Goal: Download file/media

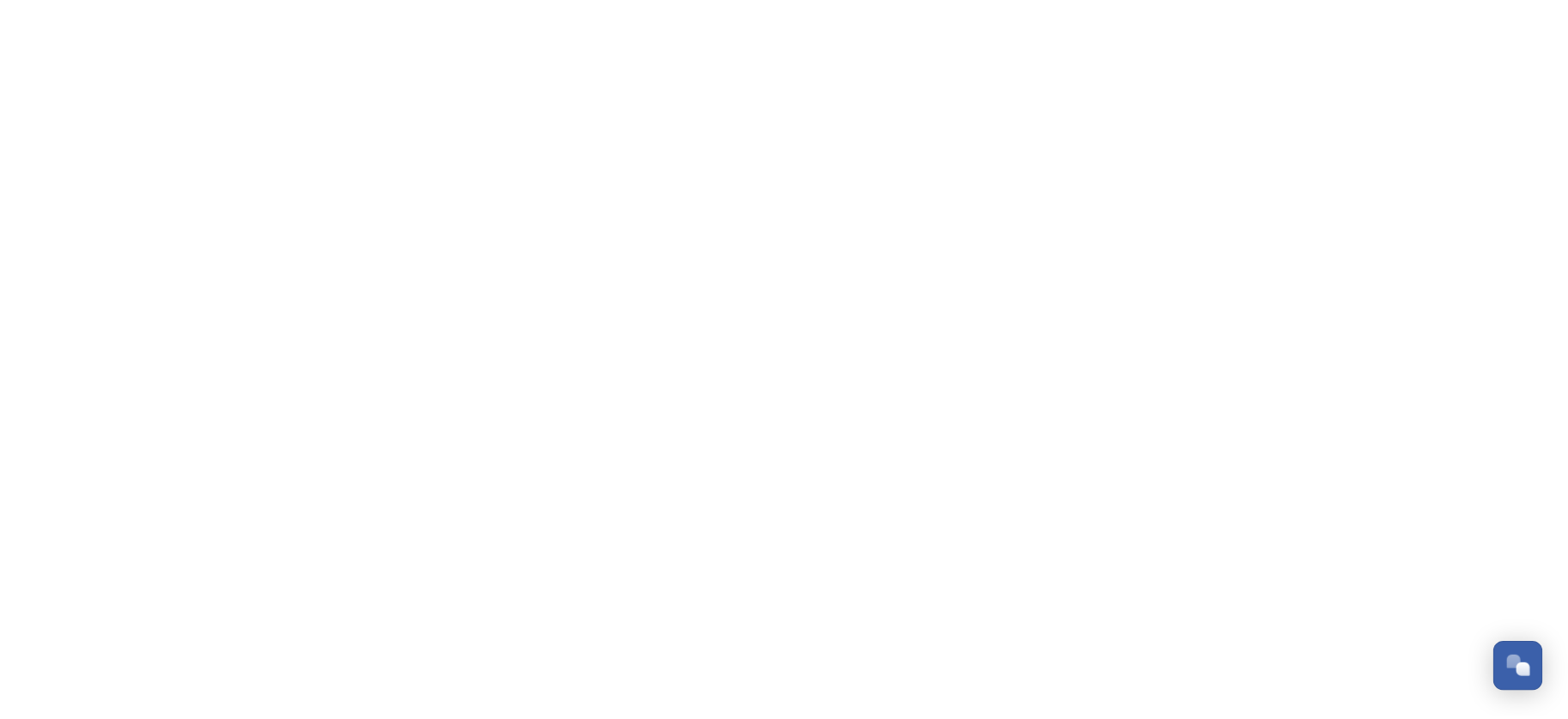
scroll to position [829, 0]
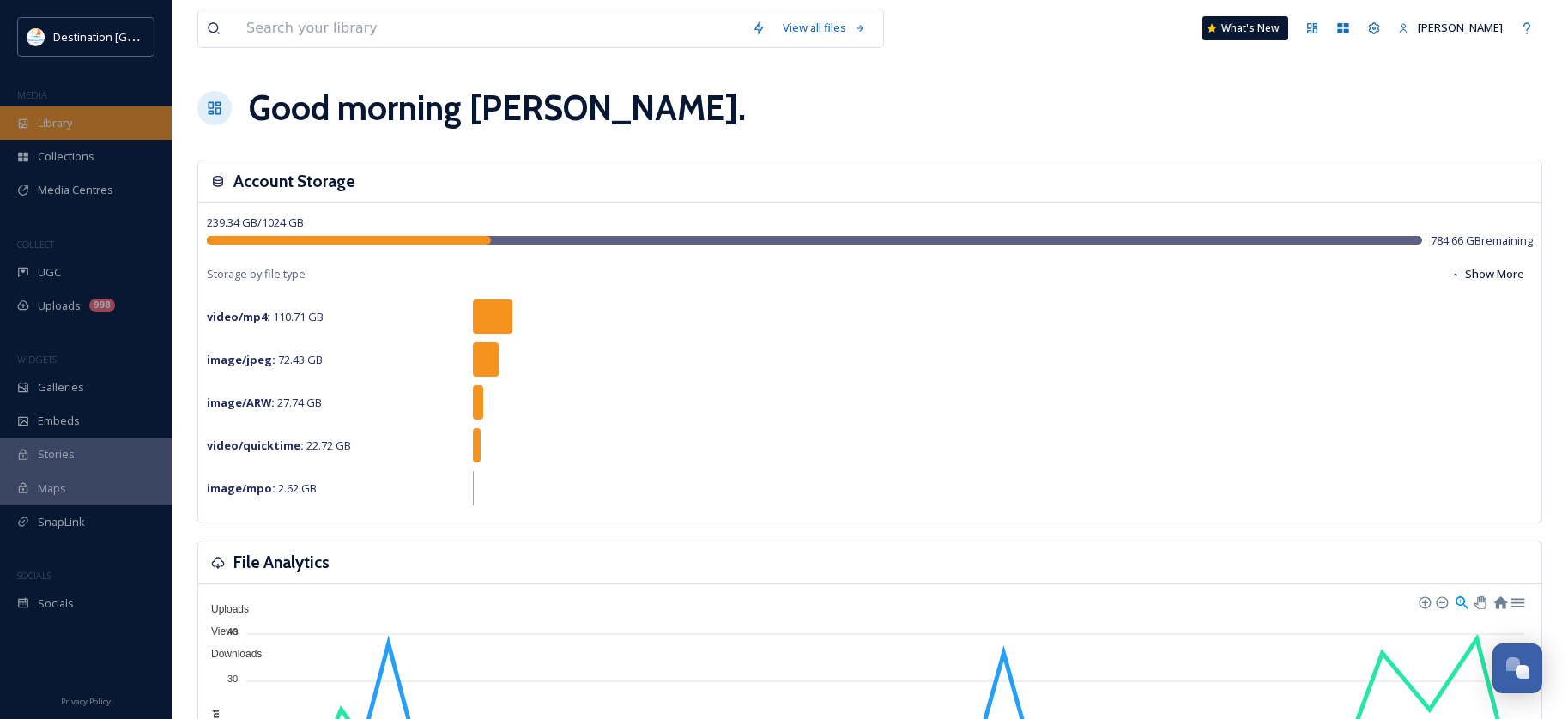
click at [128, 126] on div "Library" at bounding box center [86, 123] width 171 height 34
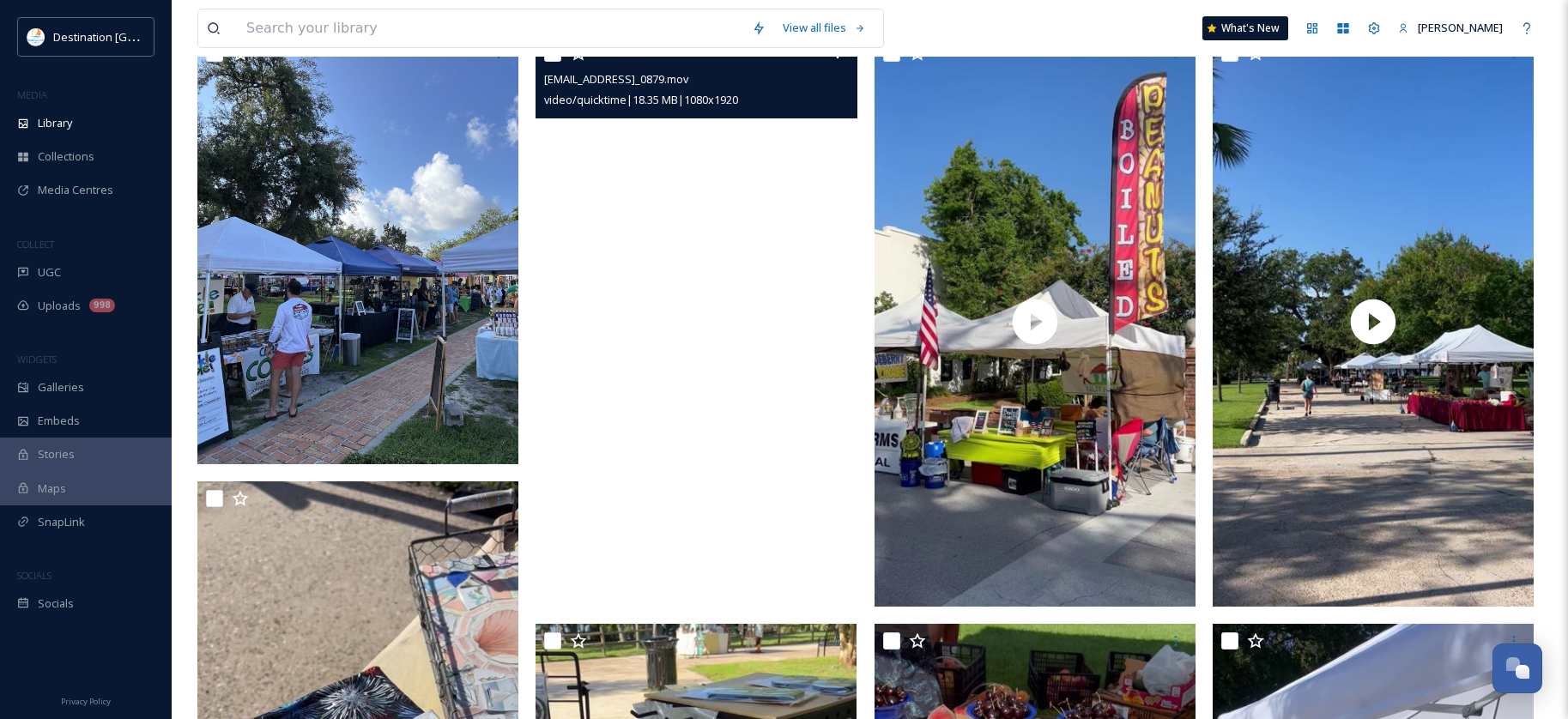
scroll to position [429, 0]
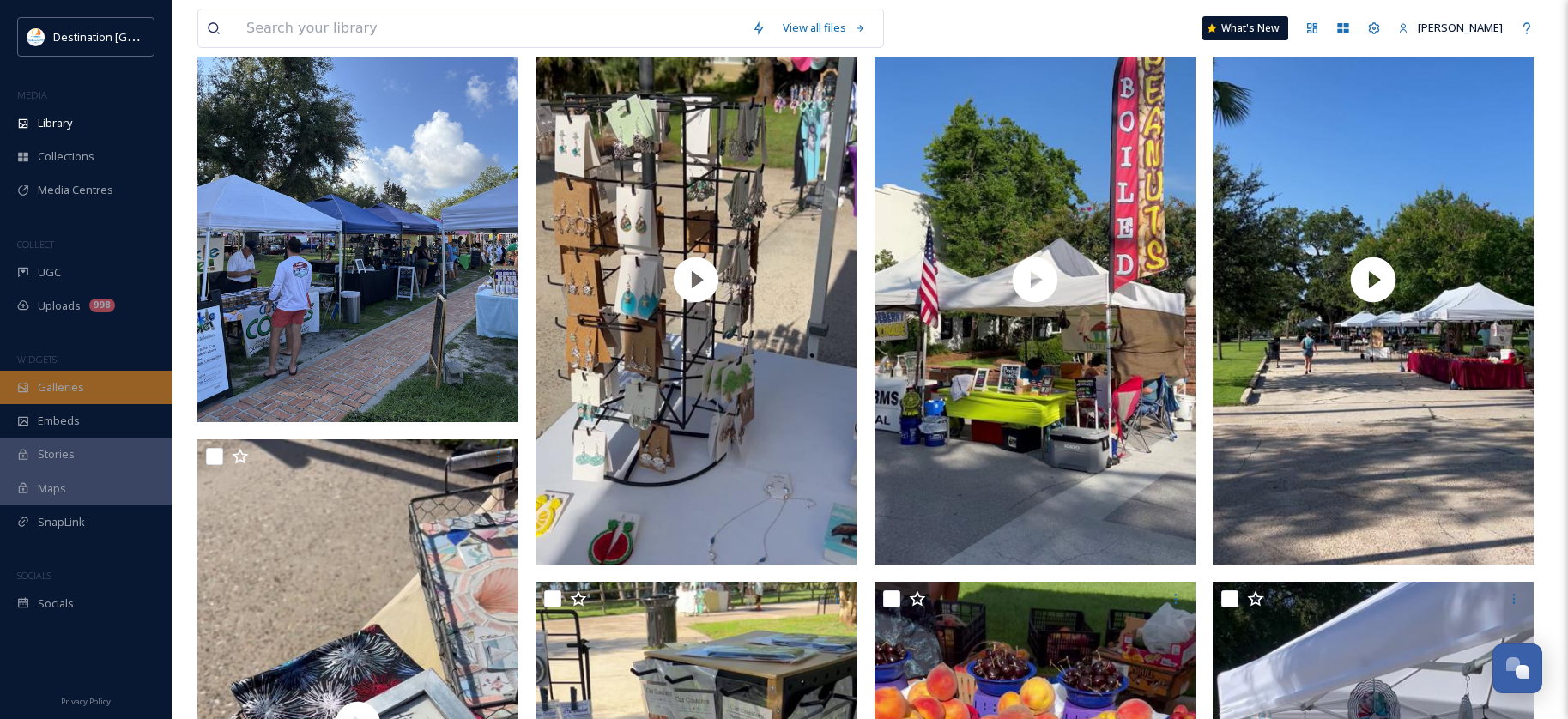
click at [33, 396] on div "Galleries" at bounding box center [86, 387] width 171 height 34
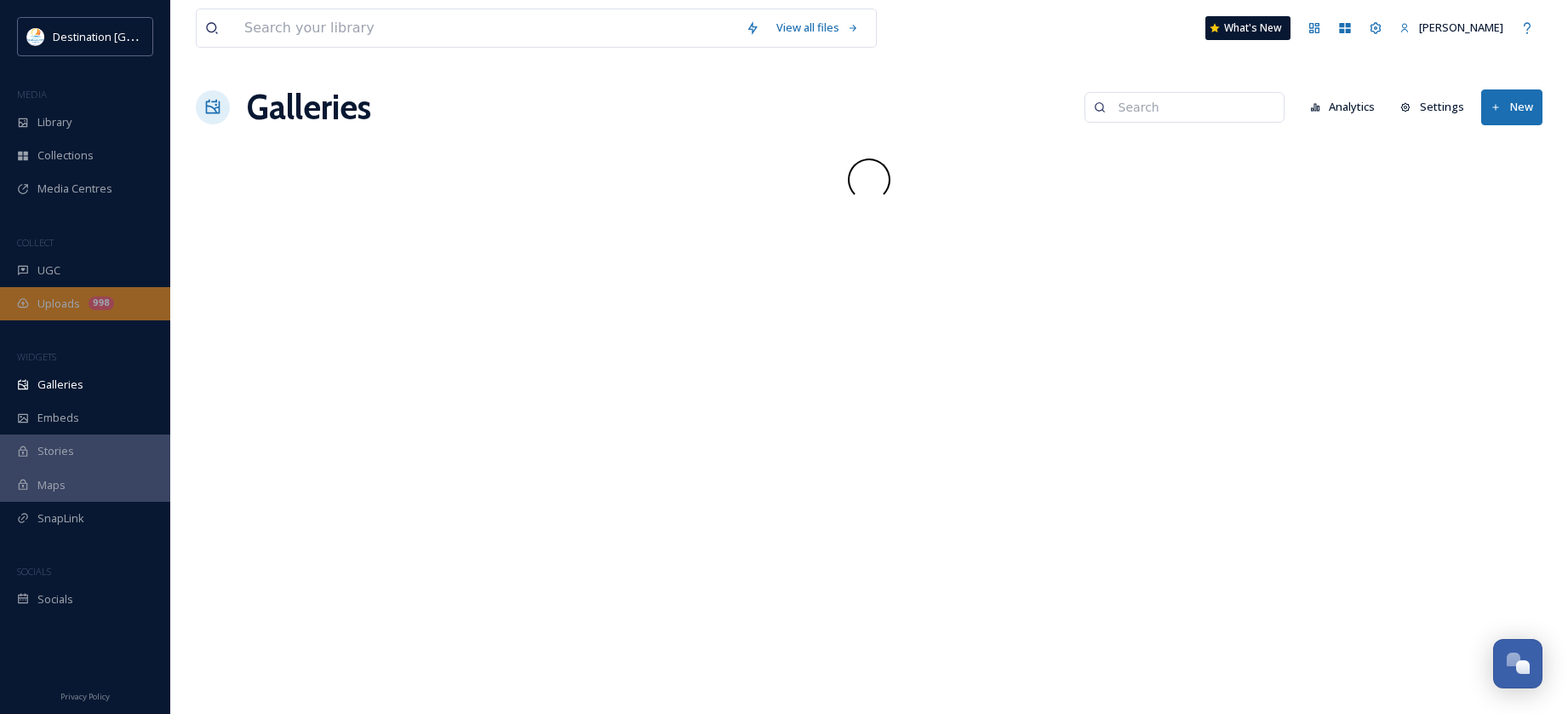
click at [54, 306] on span "Uploads" at bounding box center [59, 303] width 43 height 16
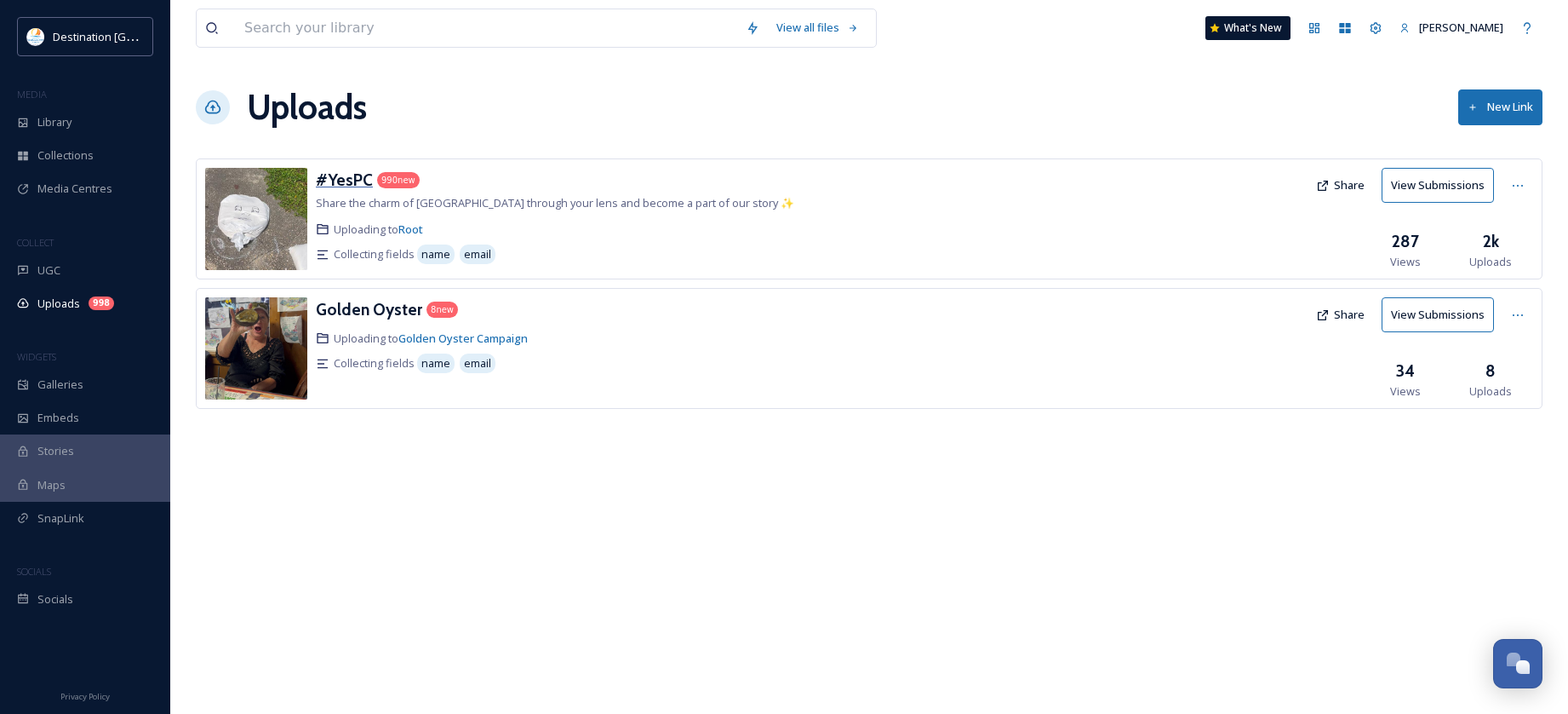
click at [351, 176] on h3 "#YesPC" at bounding box center [344, 180] width 57 height 21
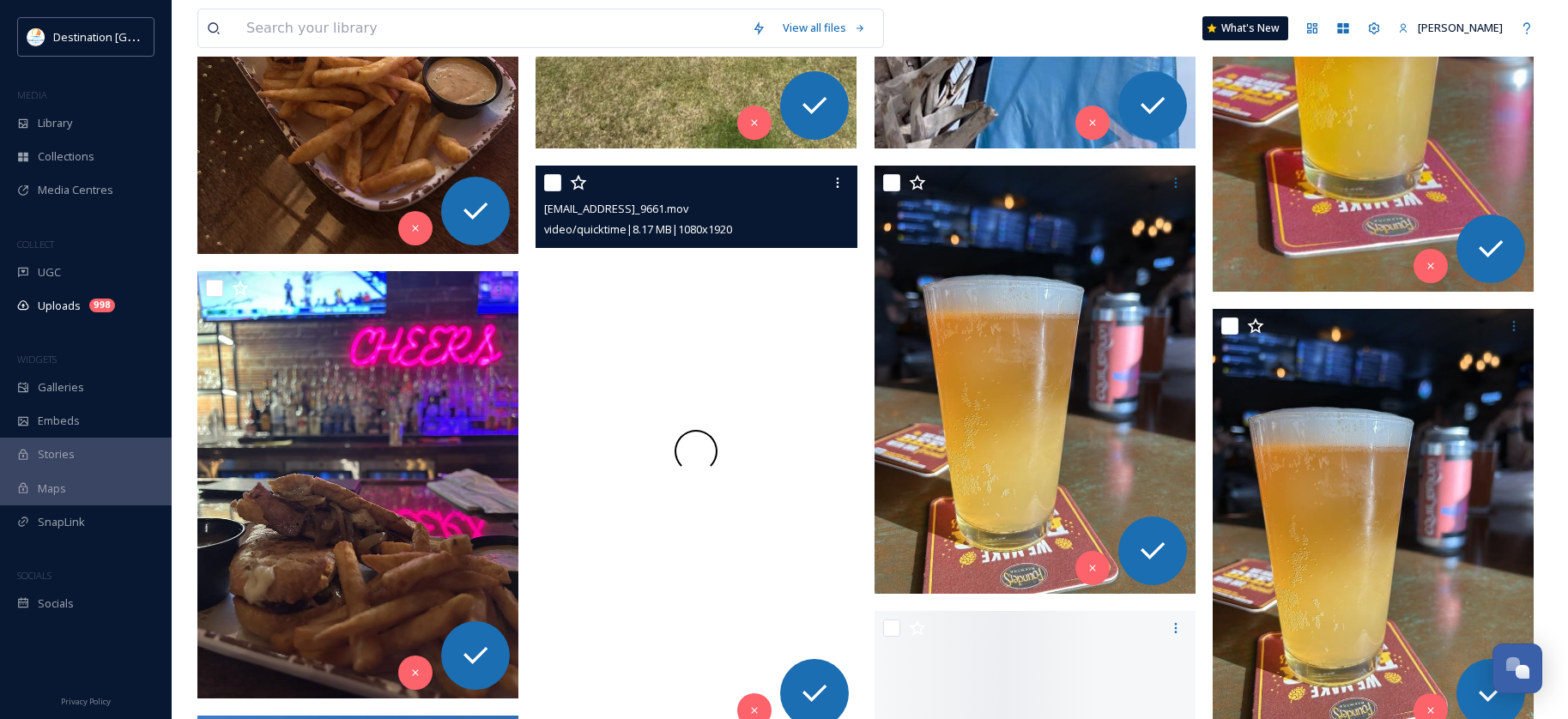
scroll to position [11409, 0]
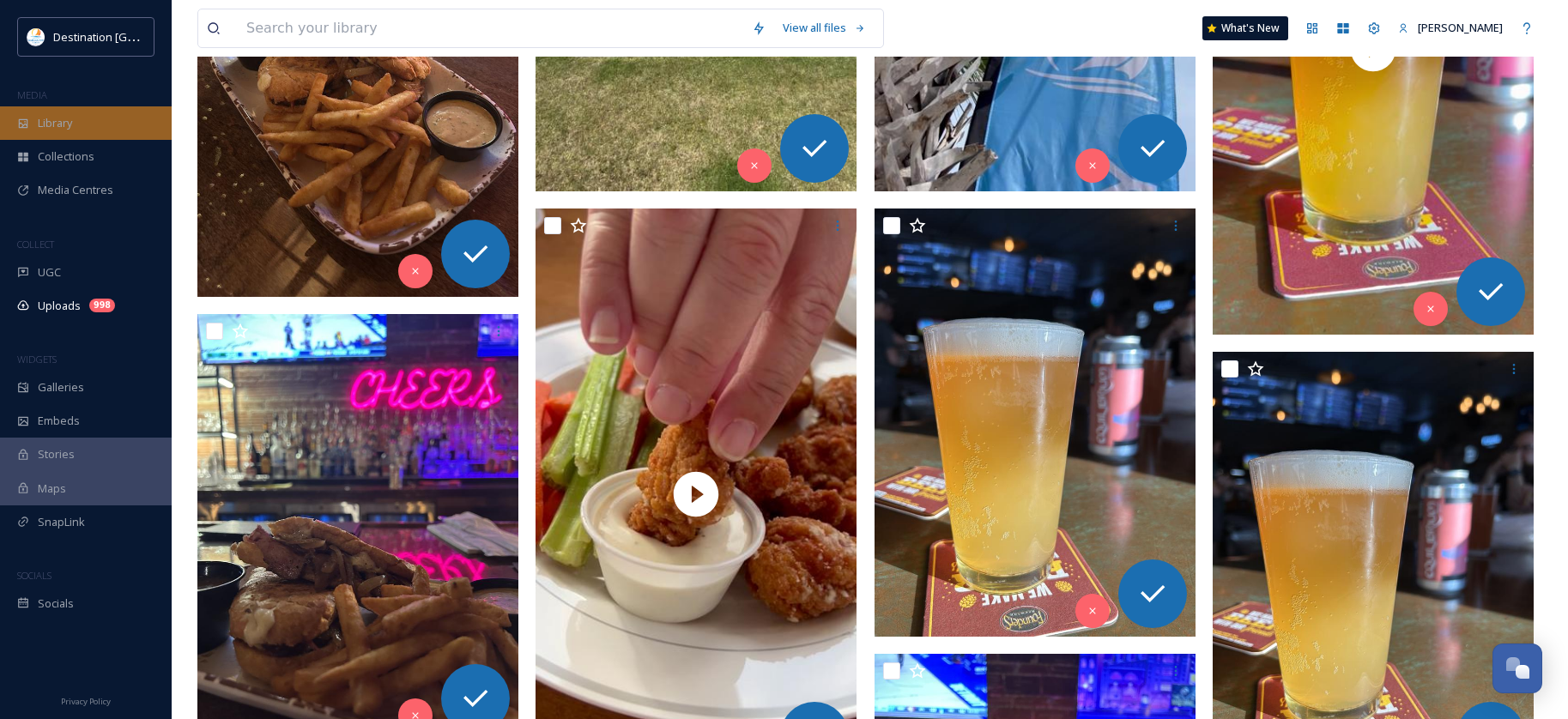
click at [89, 124] on div "Library" at bounding box center [86, 123] width 171 height 34
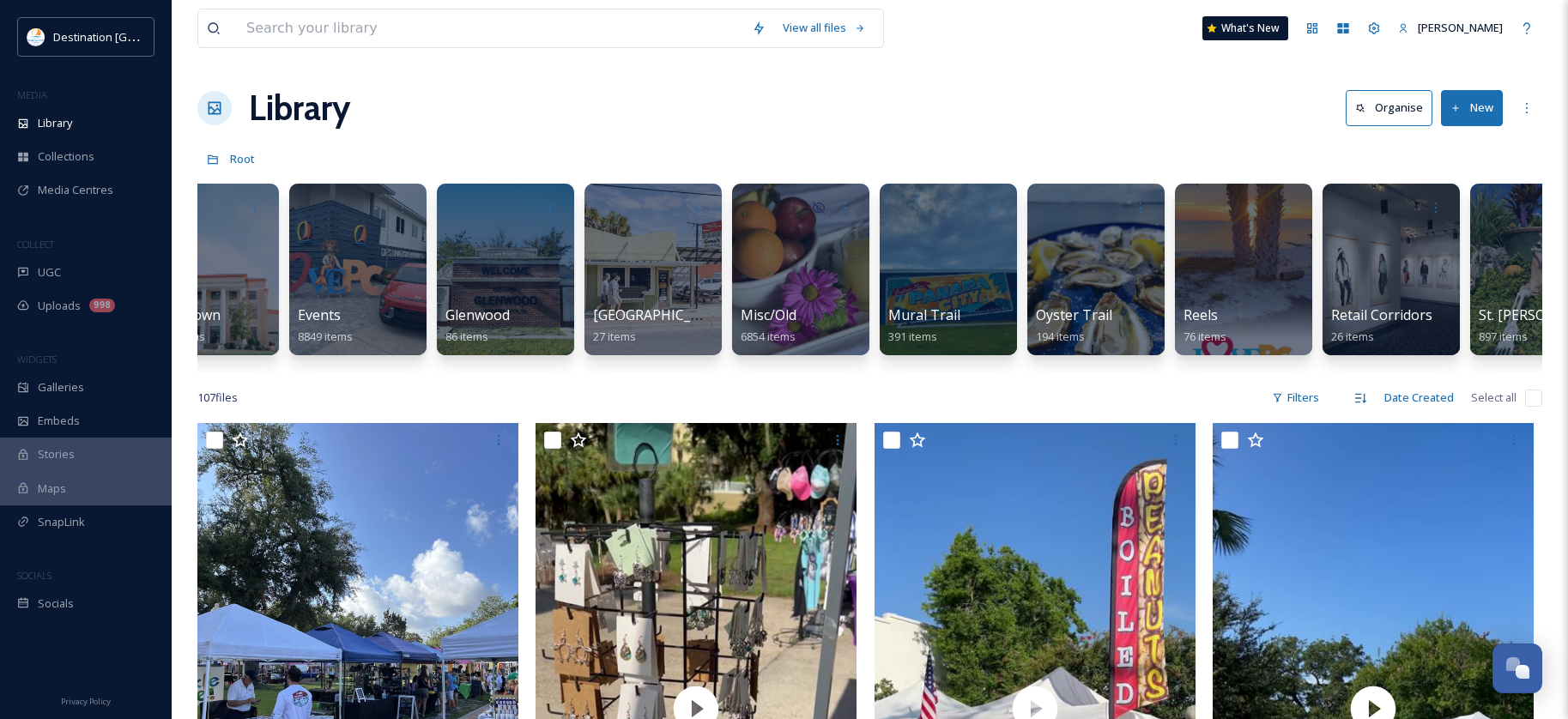
scroll to position [0, 1024]
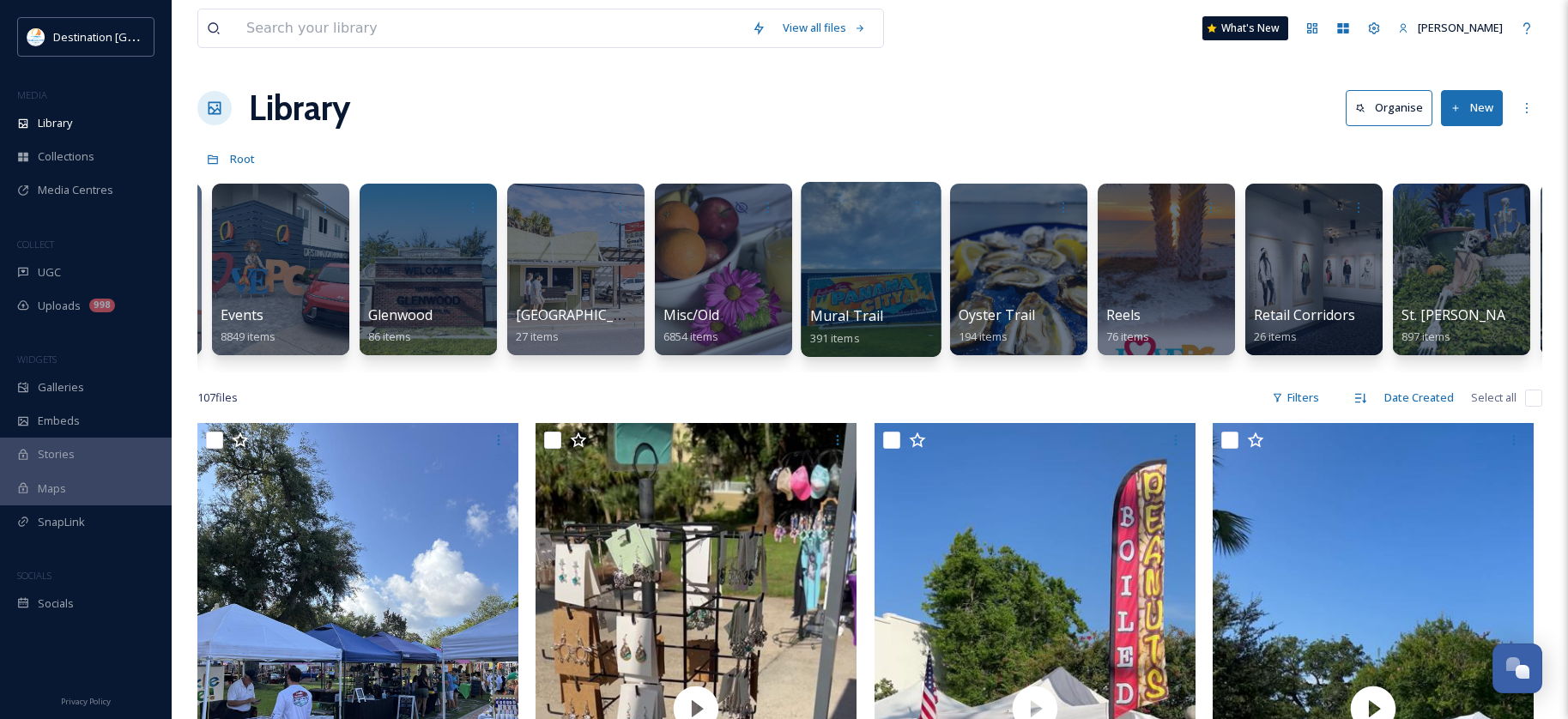
click at [862, 325] on span "Mural Trail" at bounding box center [847, 316] width 74 height 19
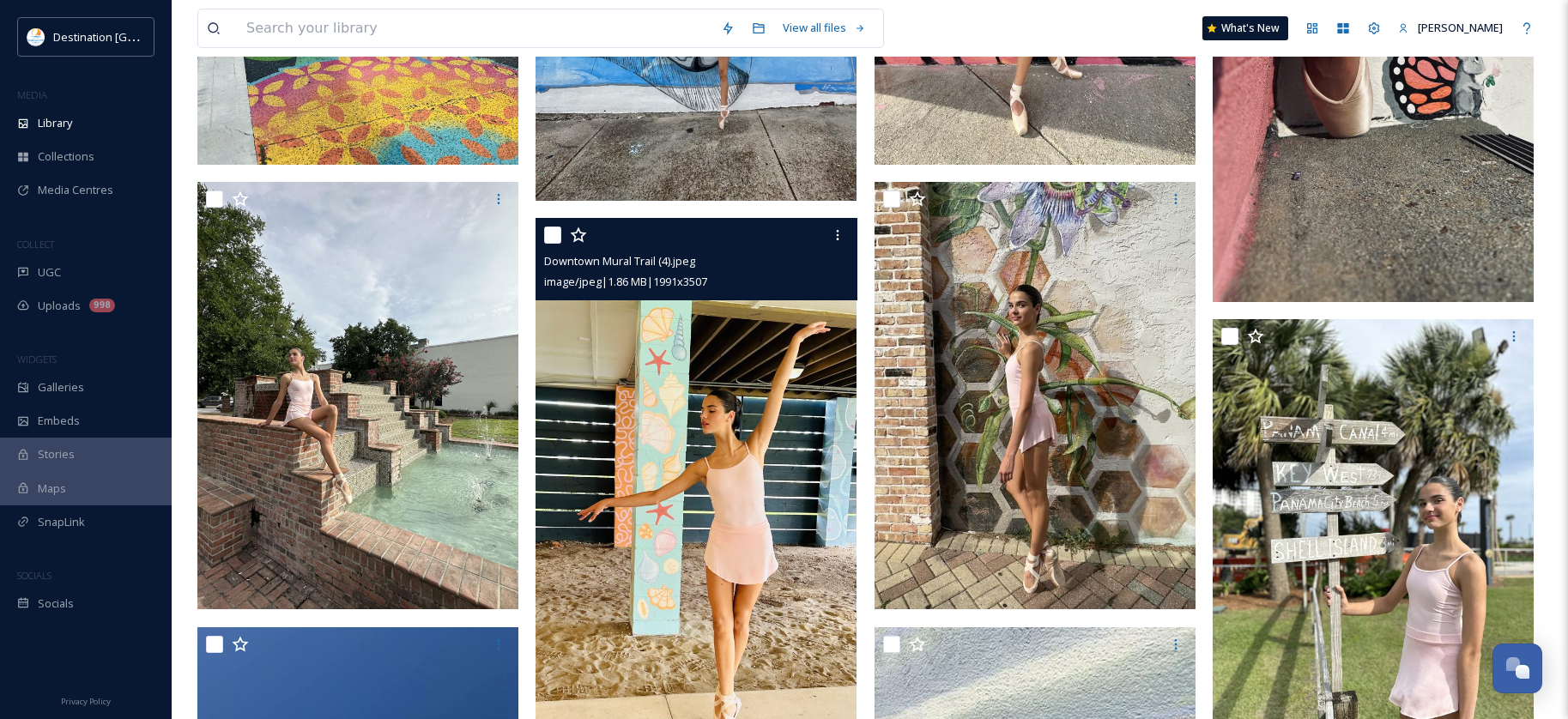
scroll to position [515, 0]
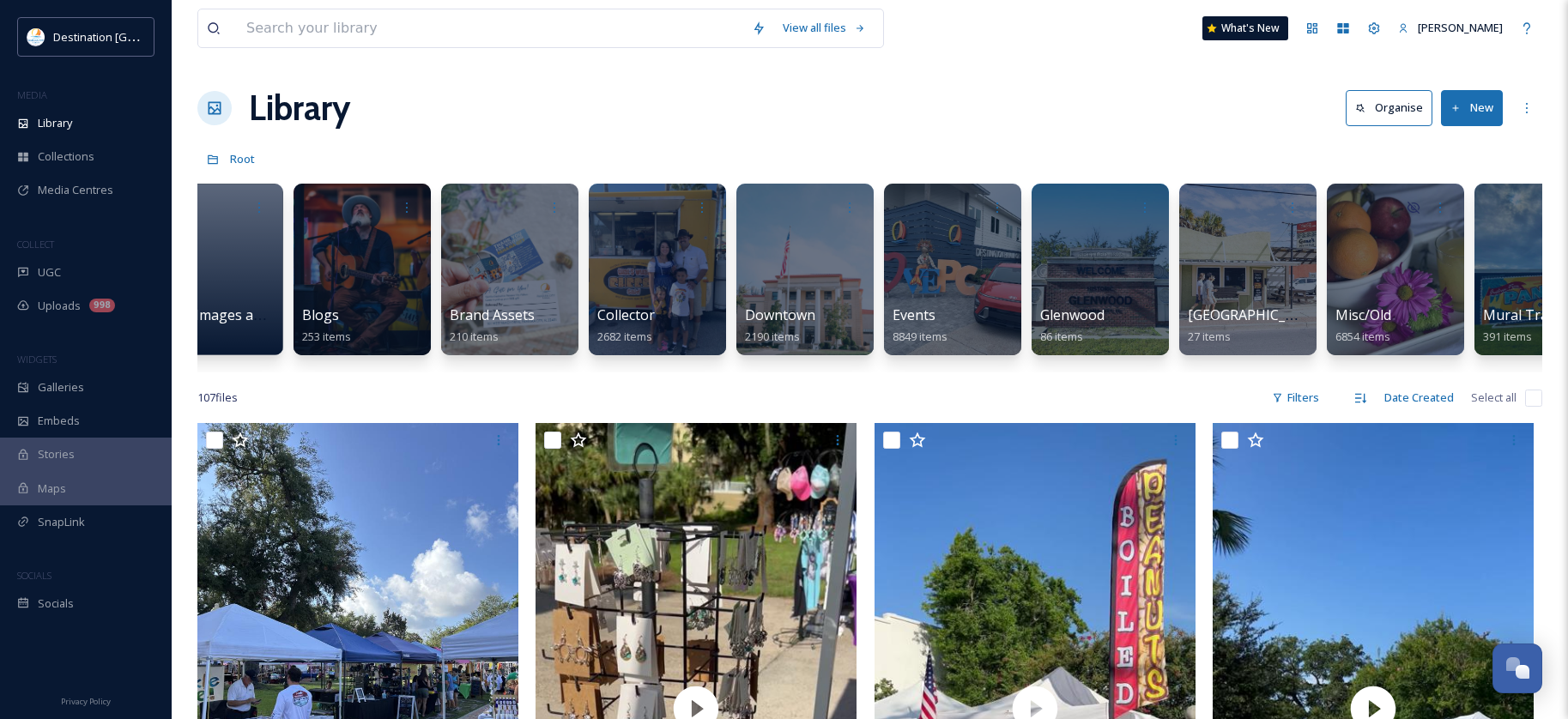
scroll to position [0, 476]
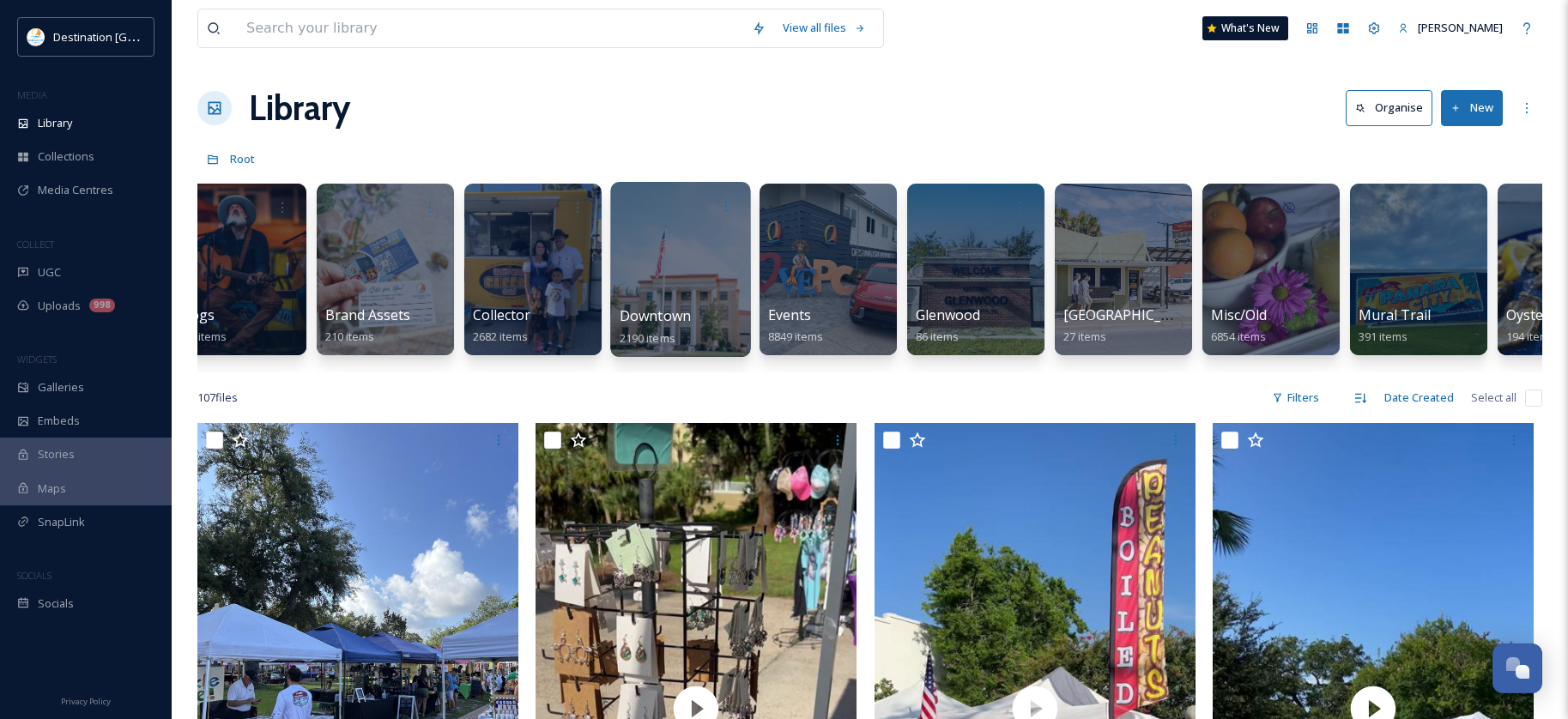
click at [649, 324] on span "Downtown" at bounding box center [655, 316] width 72 height 19
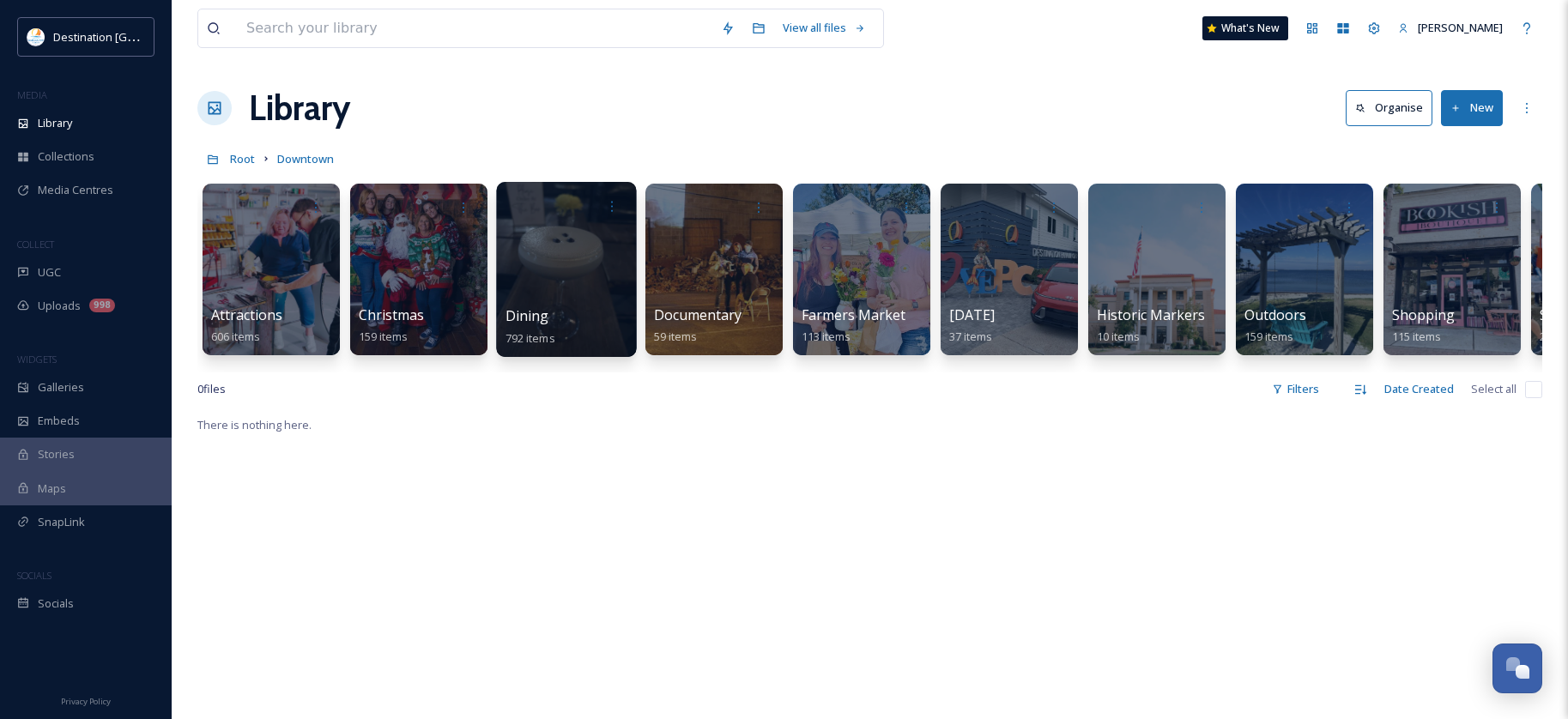
click at [550, 268] on div at bounding box center [566, 269] width 140 height 175
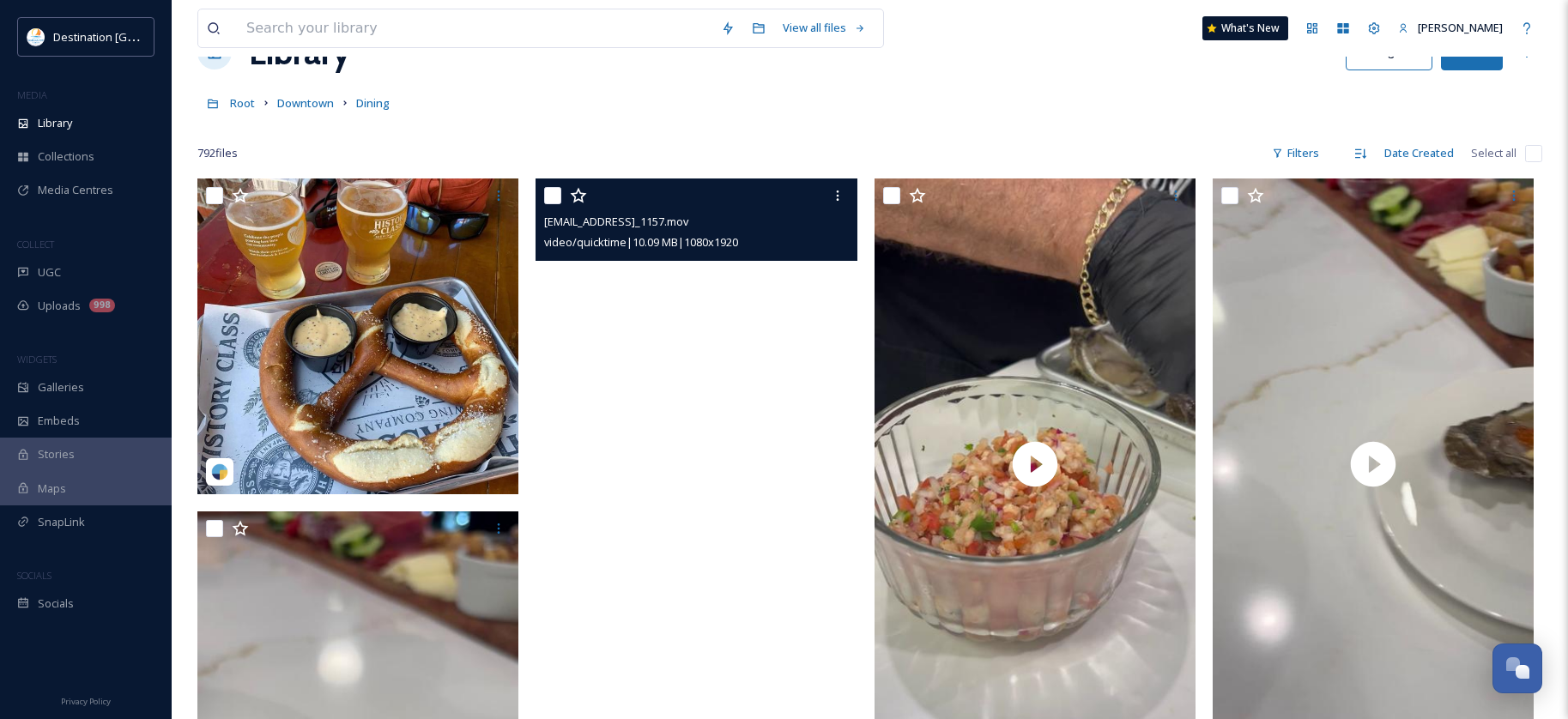
scroll to position [86, 0]
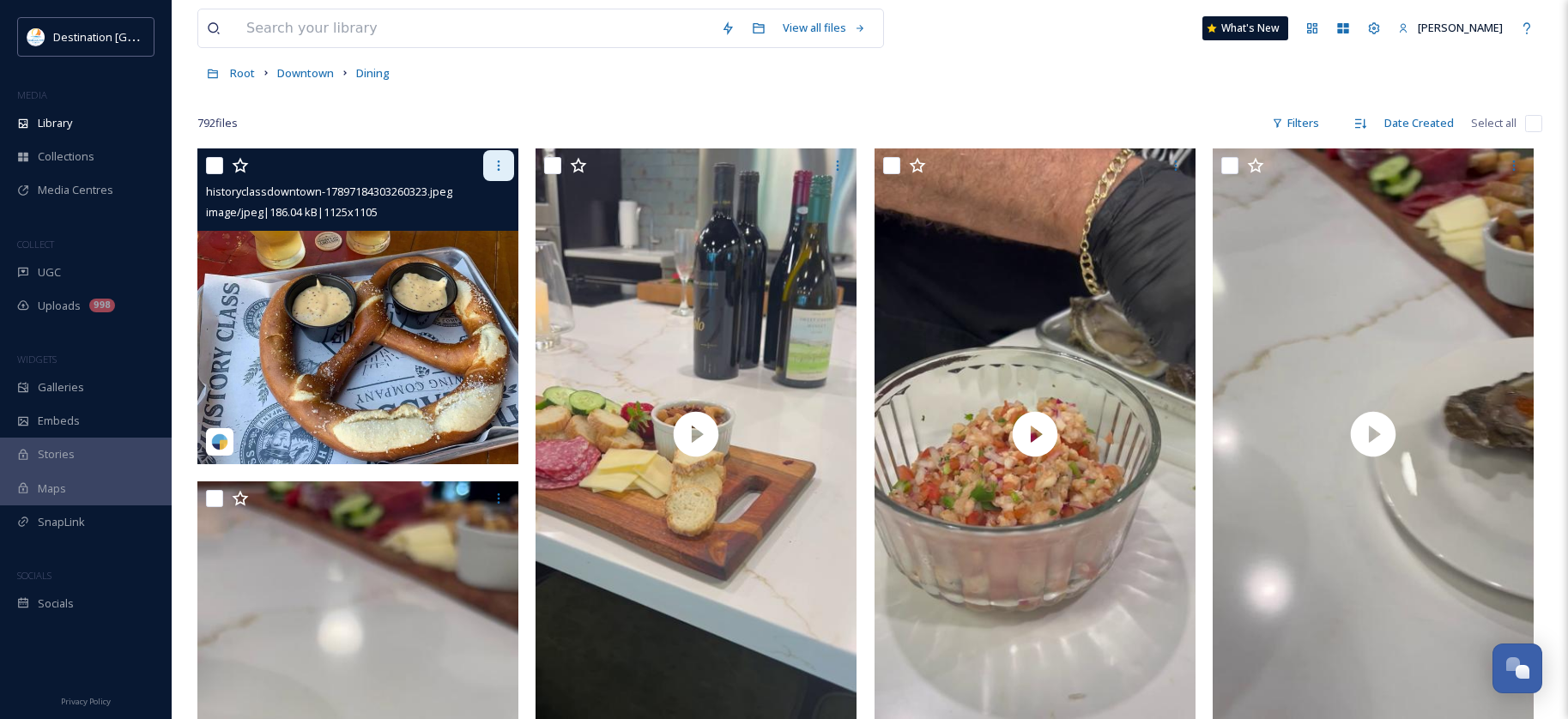
click at [506, 164] on icon at bounding box center [499, 165] width 14 height 14
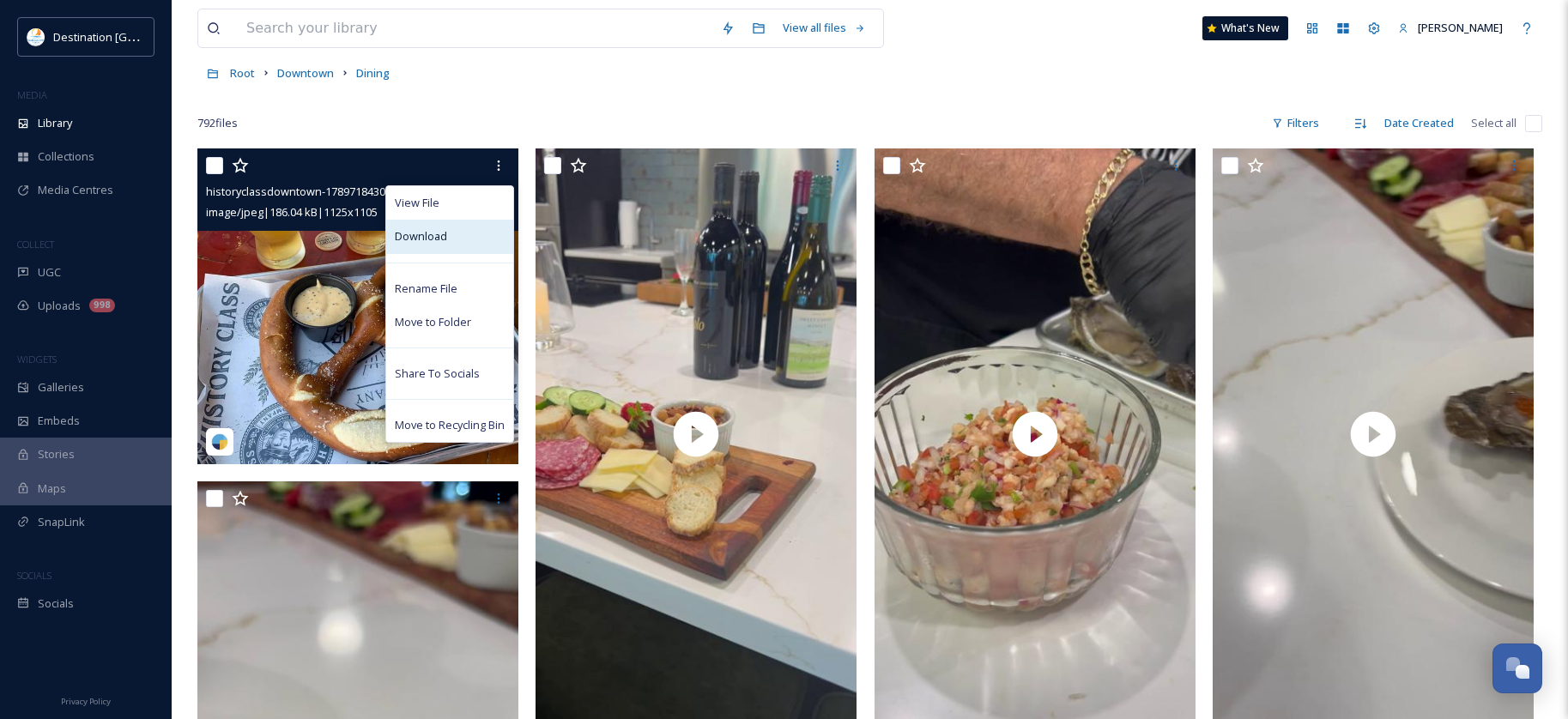
click at [472, 241] on div "Download" at bounding box center [449, 236] width 127 height 34
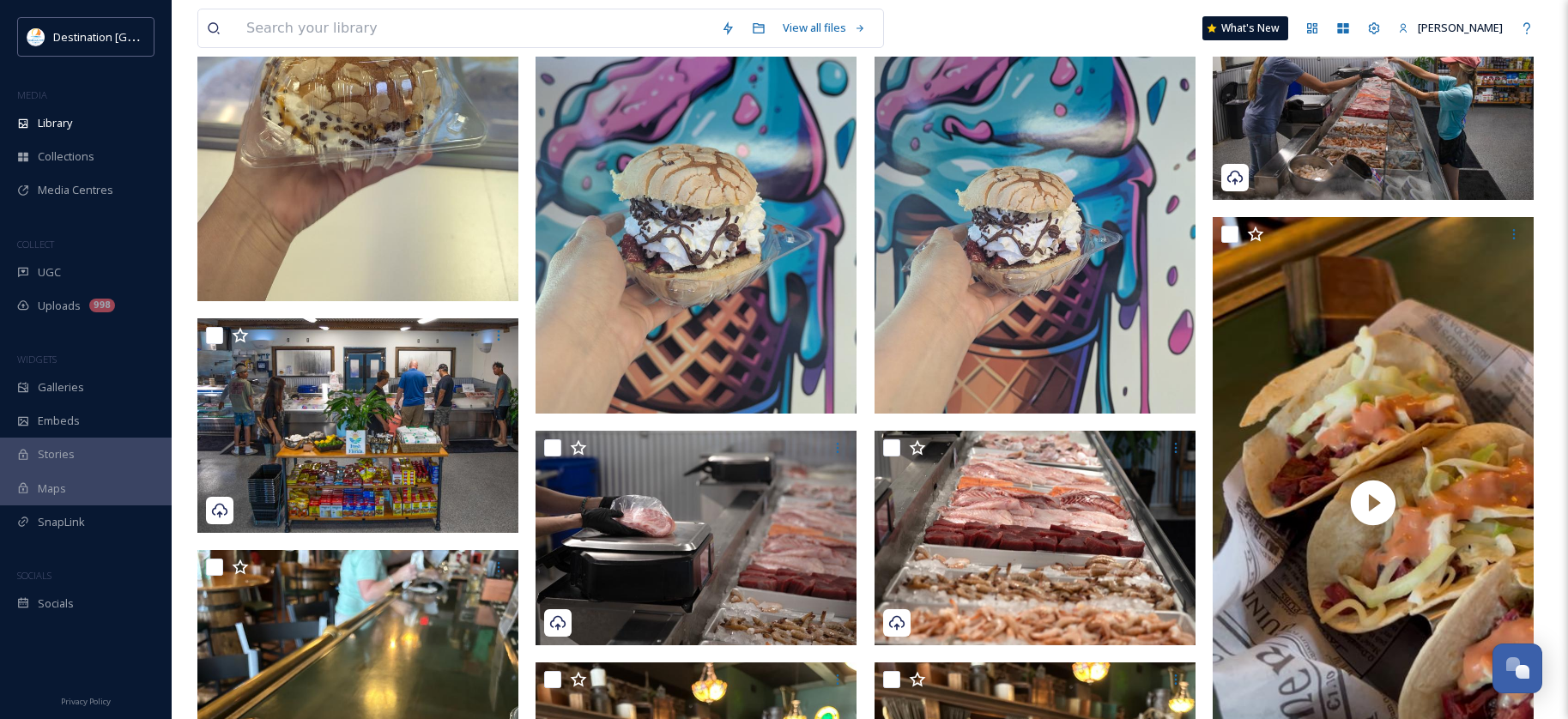
scroll to position [1287, 0]
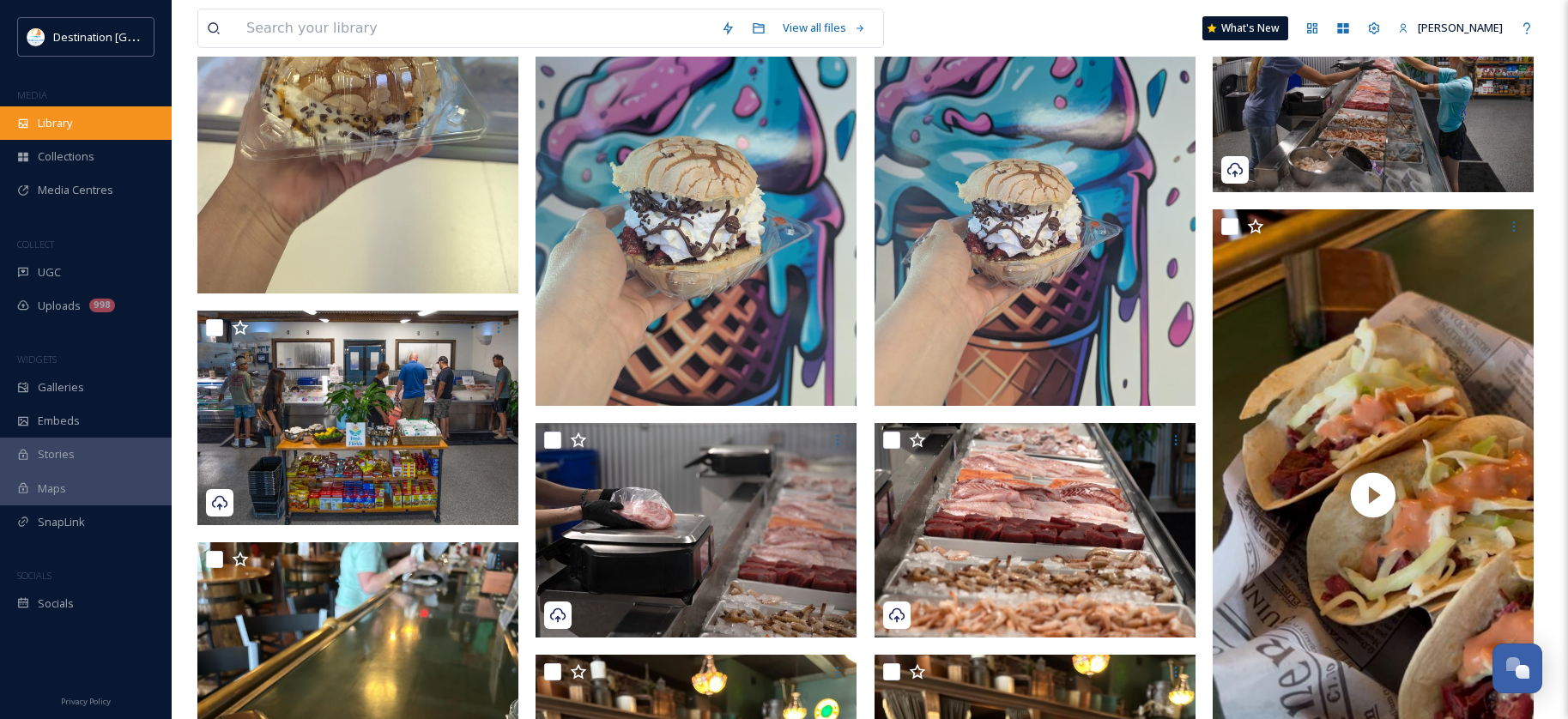
click at [49, 124] on span "Library" at bounding box center [55, 123] width 35 height 16
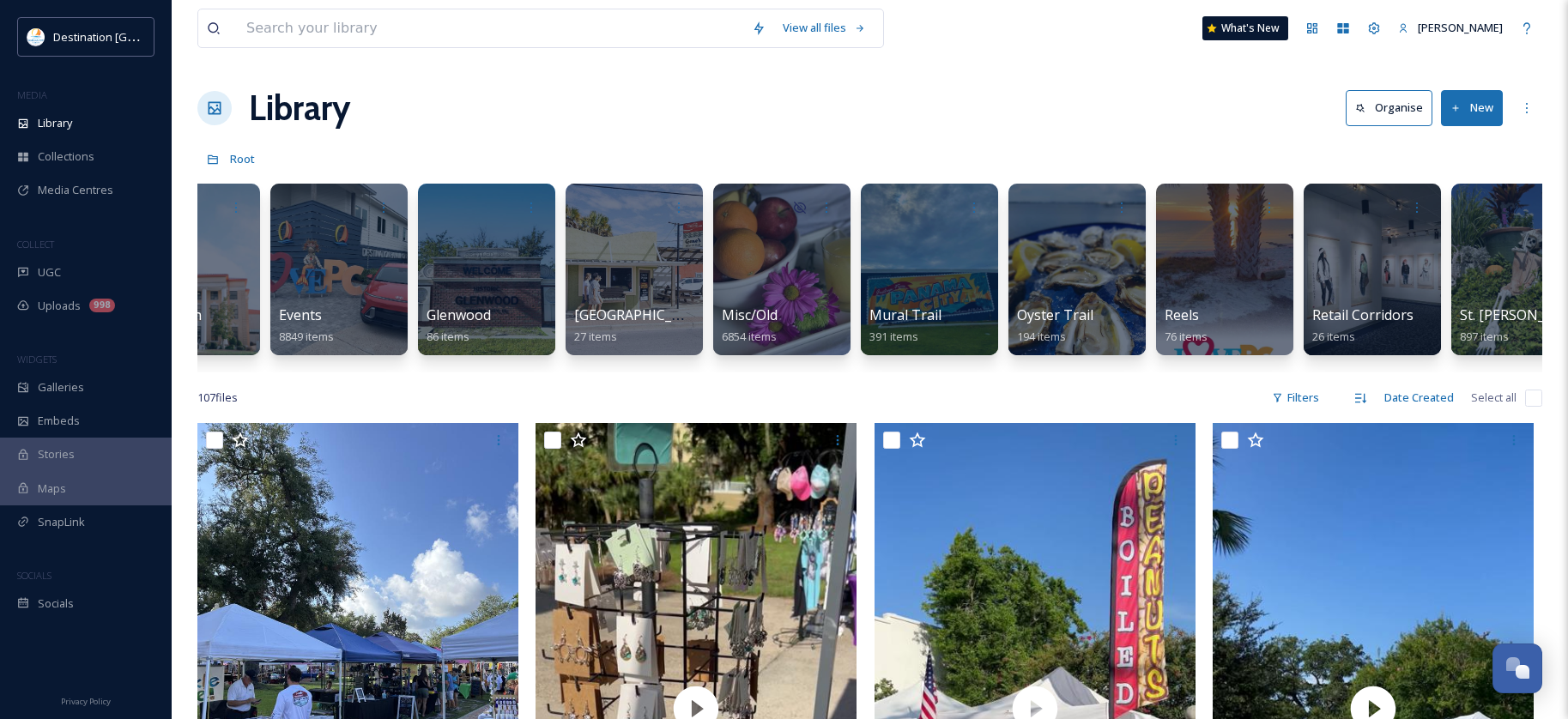
scroll to position [0, 978]
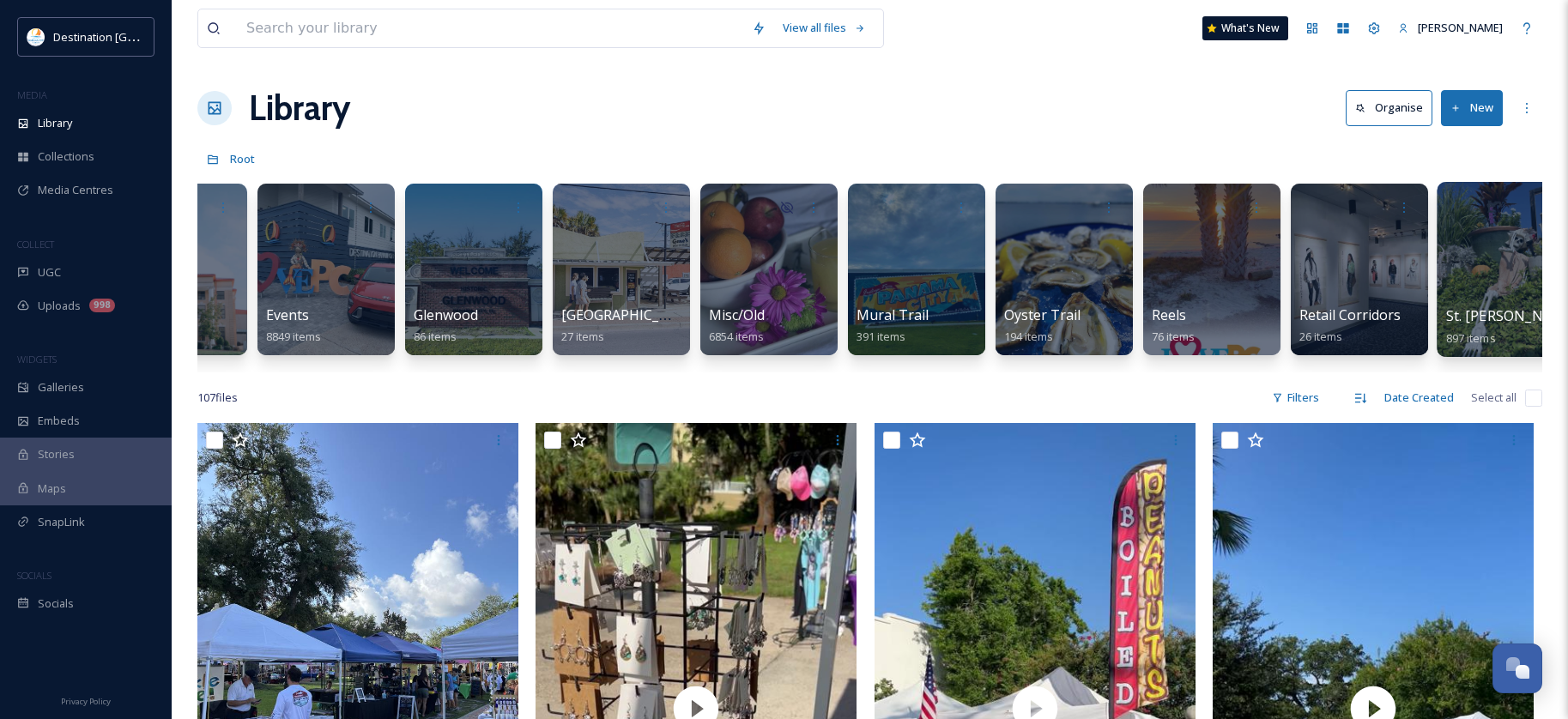
click at [1481, 271] on div at bounding box center [1507, 269] width 140 height 175
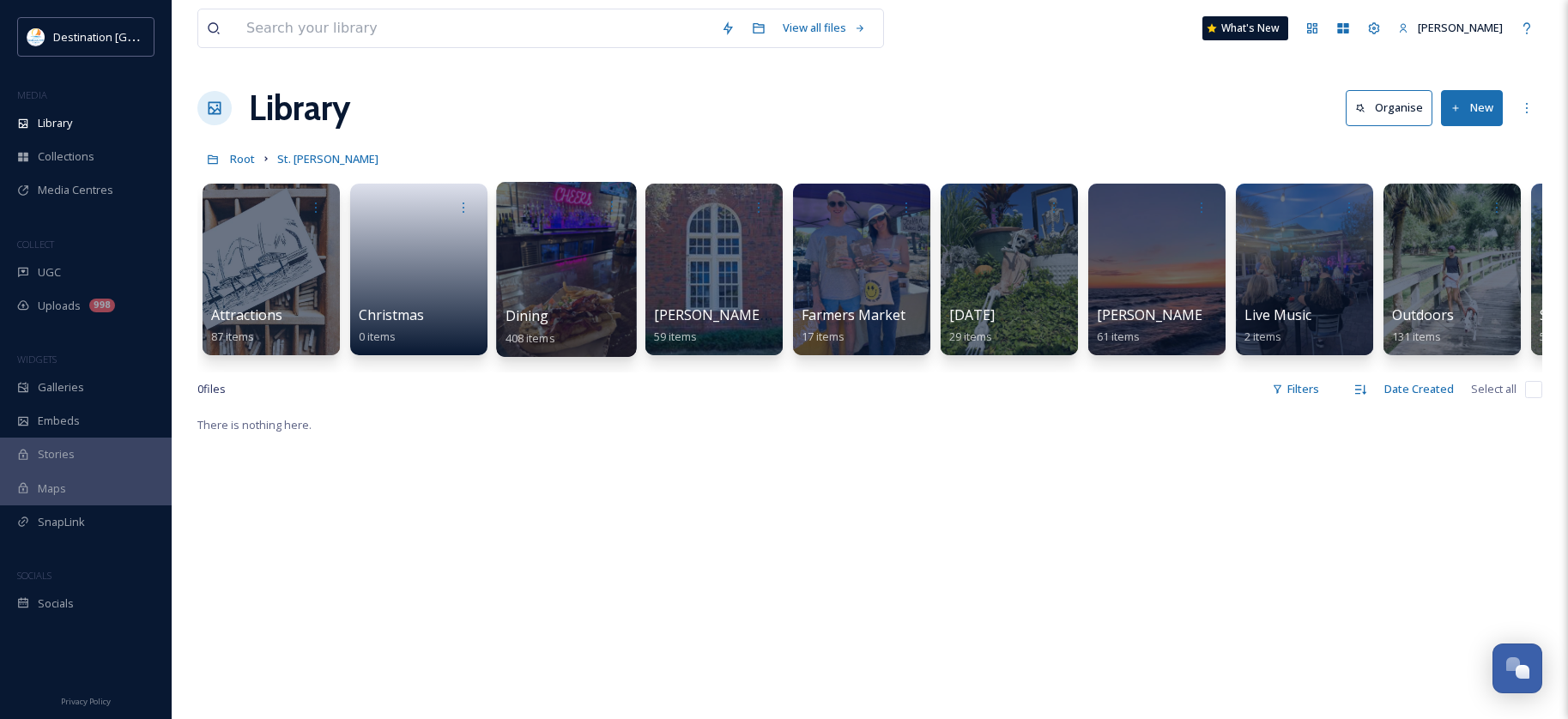
click at [565, 317] on div "Dining 408 items" at bounding box center [567, 327] width 123 height 43
click at [597, 279] on div at bounding box center [566, 269] width 140 height 175
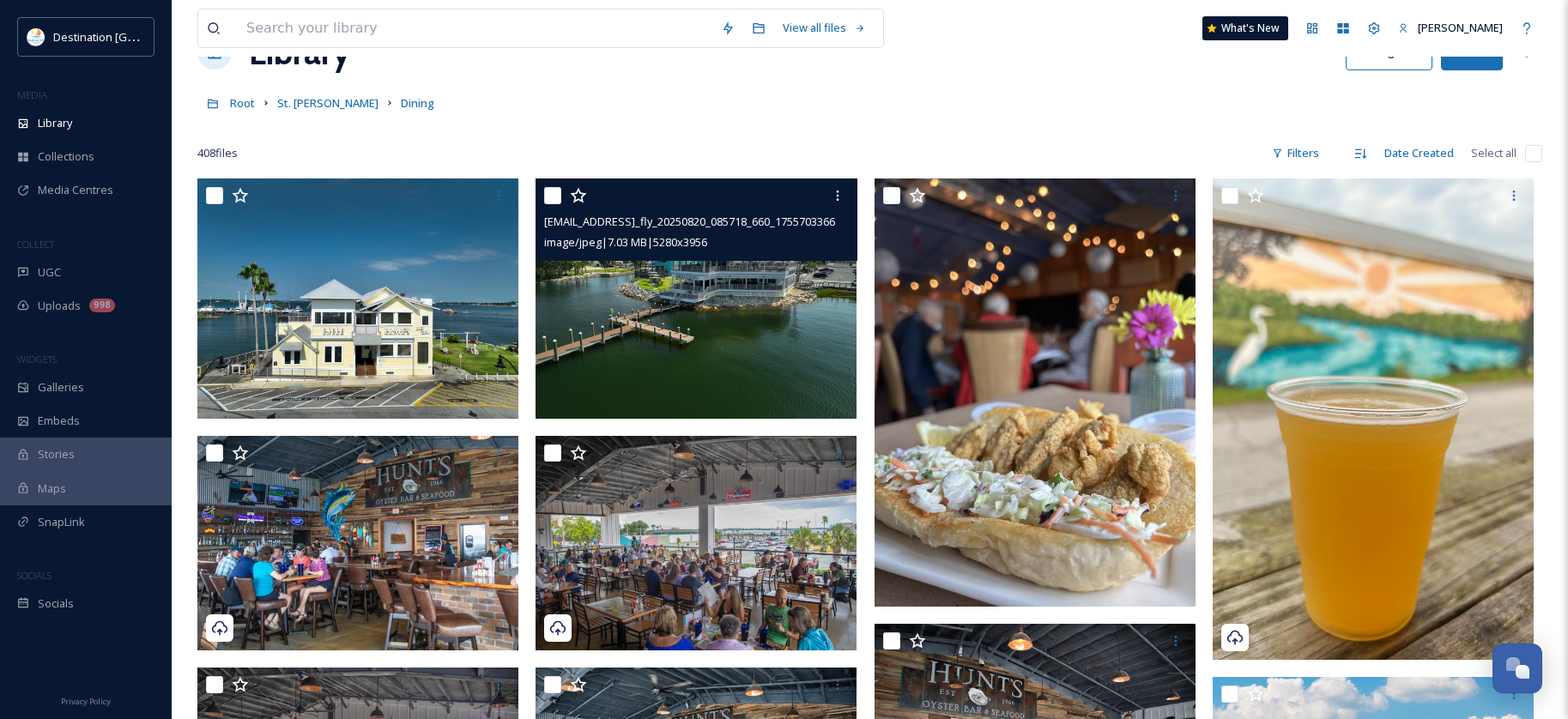
scroll to position [86, 0]
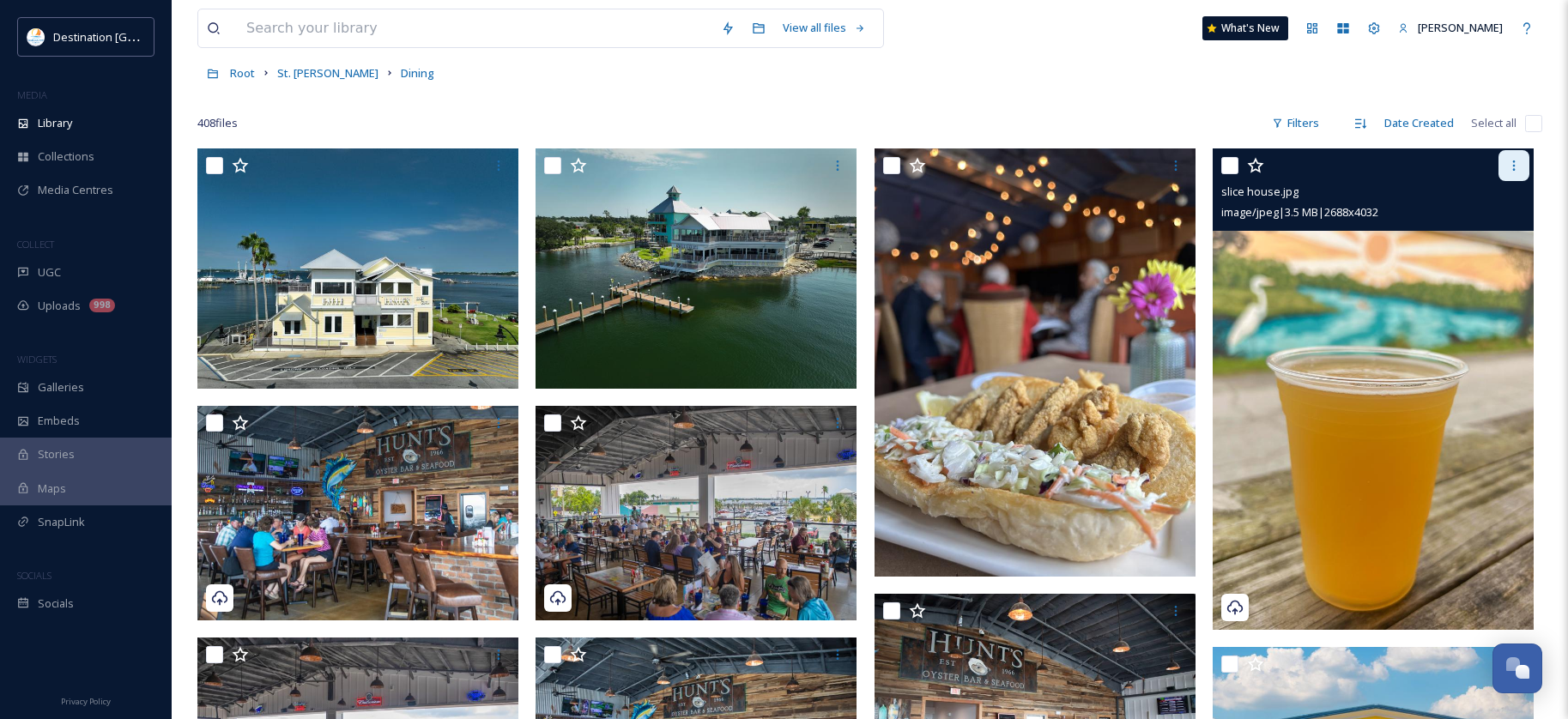
click at [1513, 174] on div at bounding box center [1514, 165] width 31 height 31
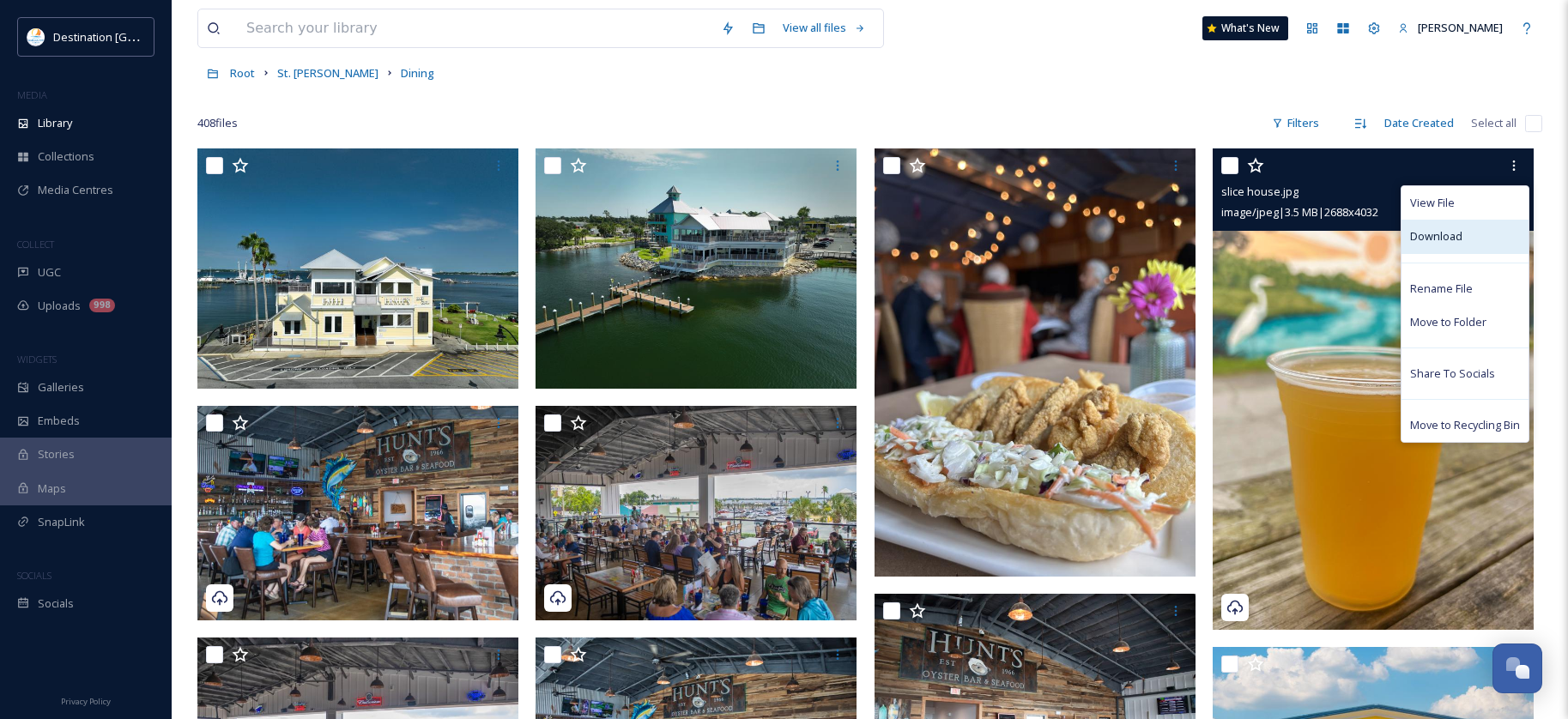
click at [1478, 233] on div "Download" at bounding box center [1465, 236] width 127 height 34
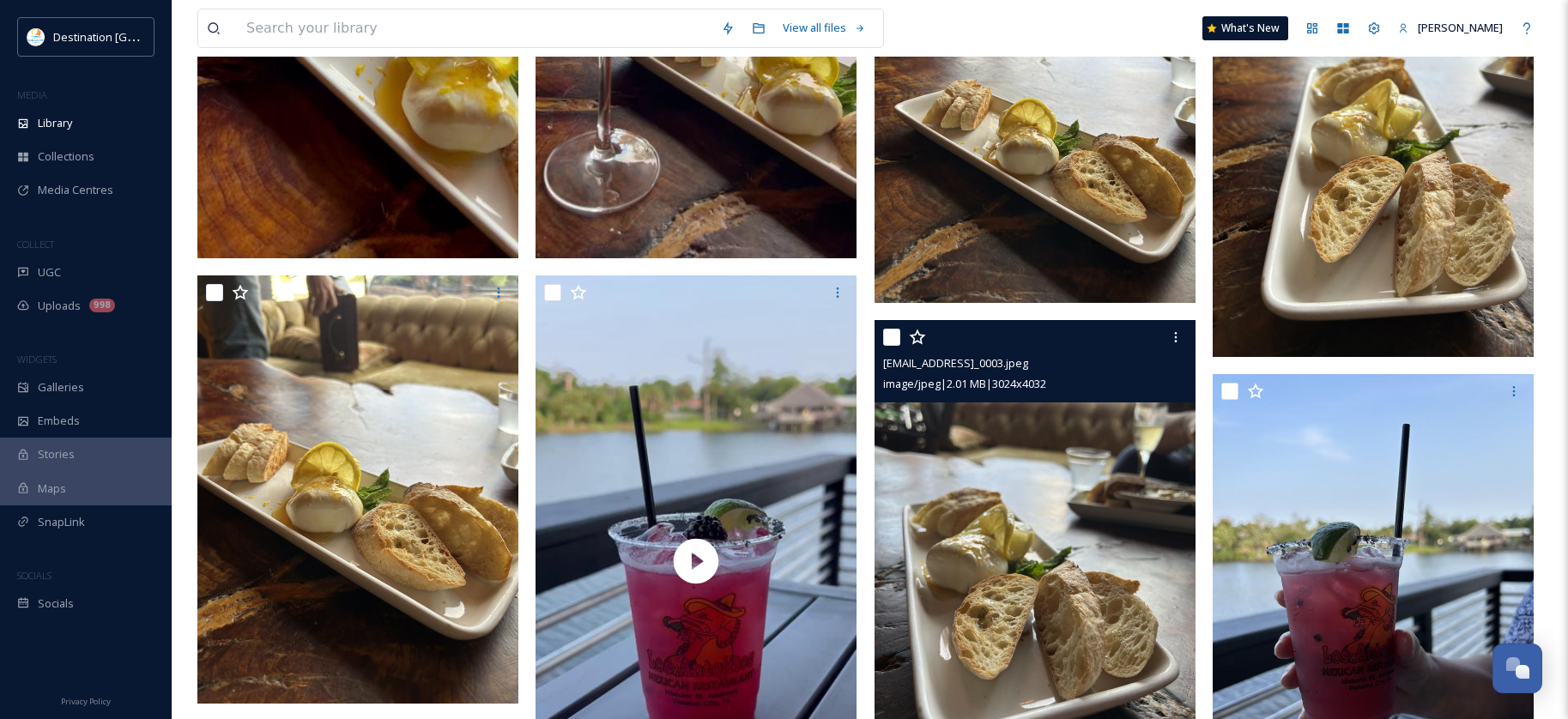
scroll to position [1801, 0]
